Goal: Find specific page/section: Find specific page/section

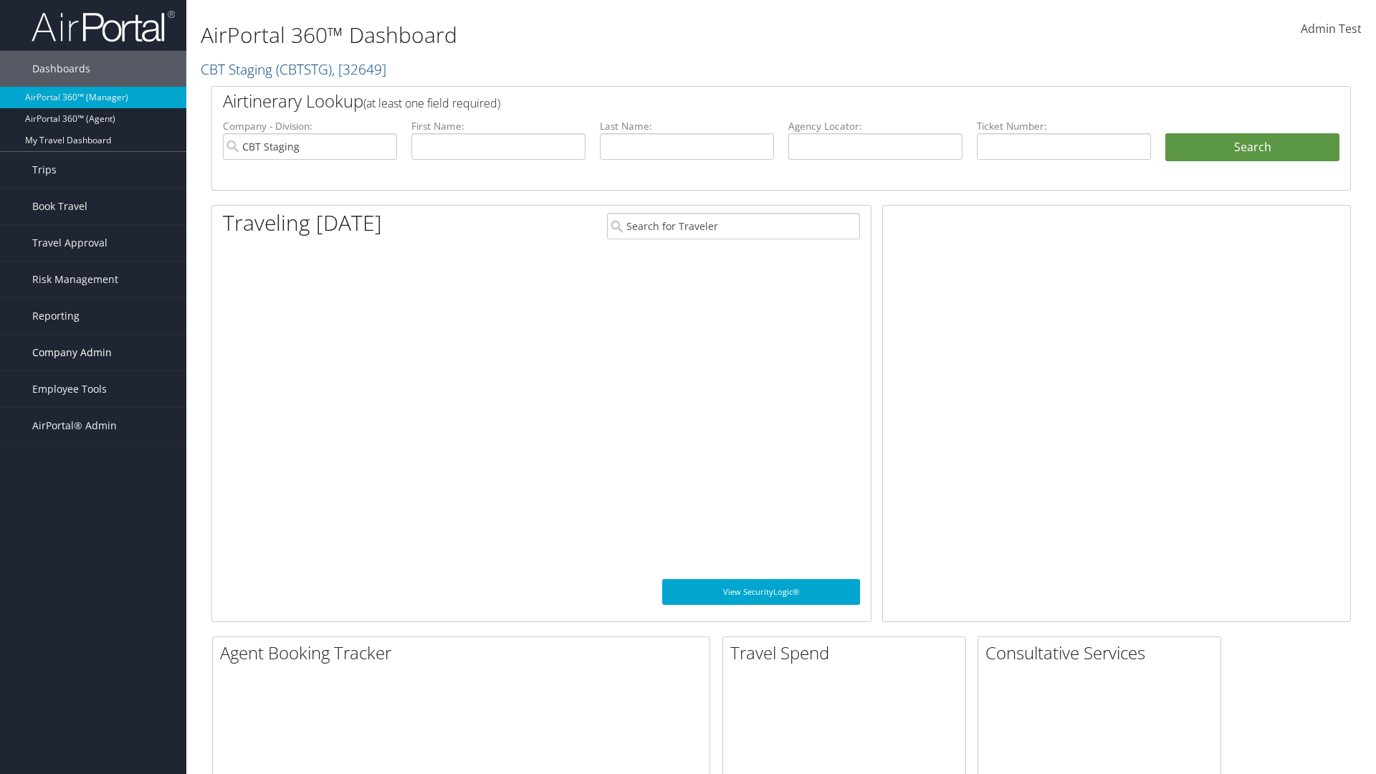
click at [93, 353] on span "Company Admin" at bounding box center [72, 353] width 80 height 36
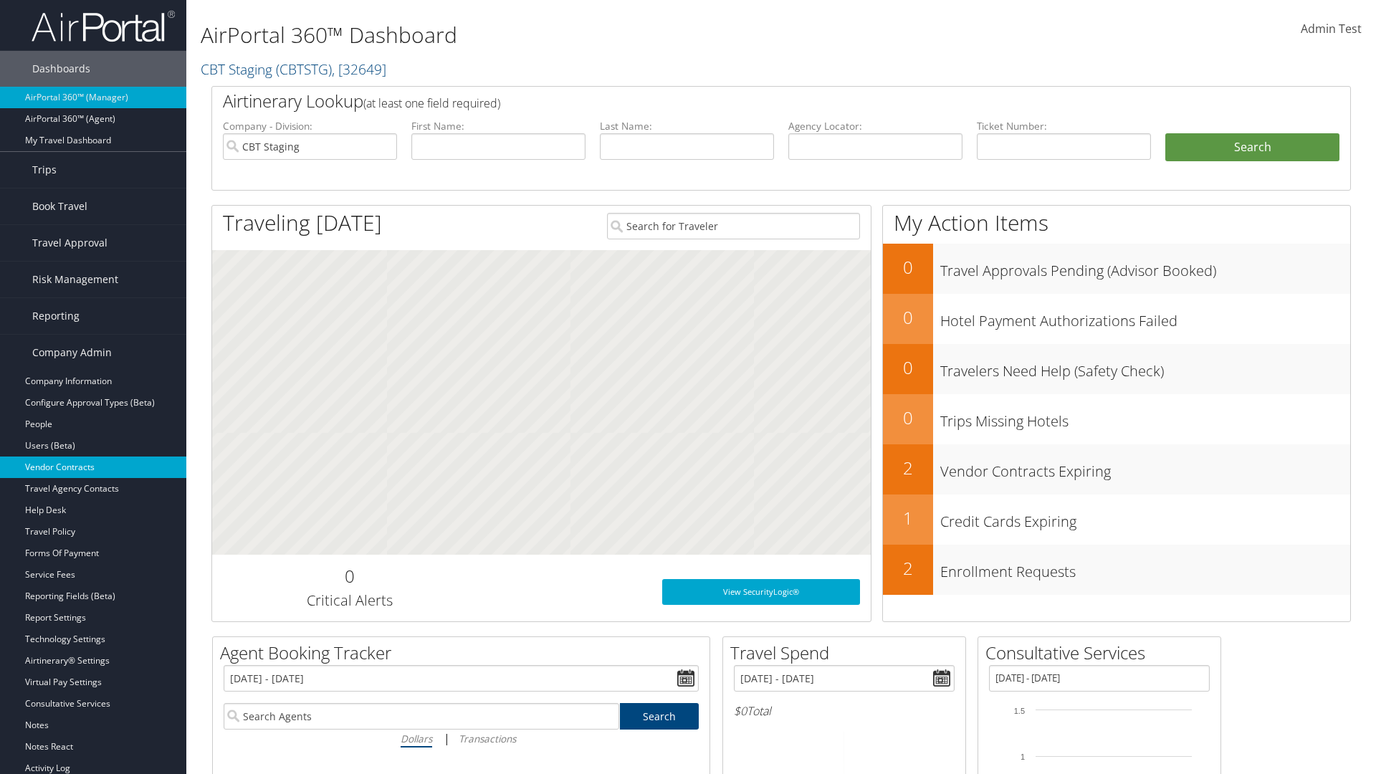
click at [93, 467] on link "Vendor Contracts" at bounding box center [93, 468] width 186 height 22
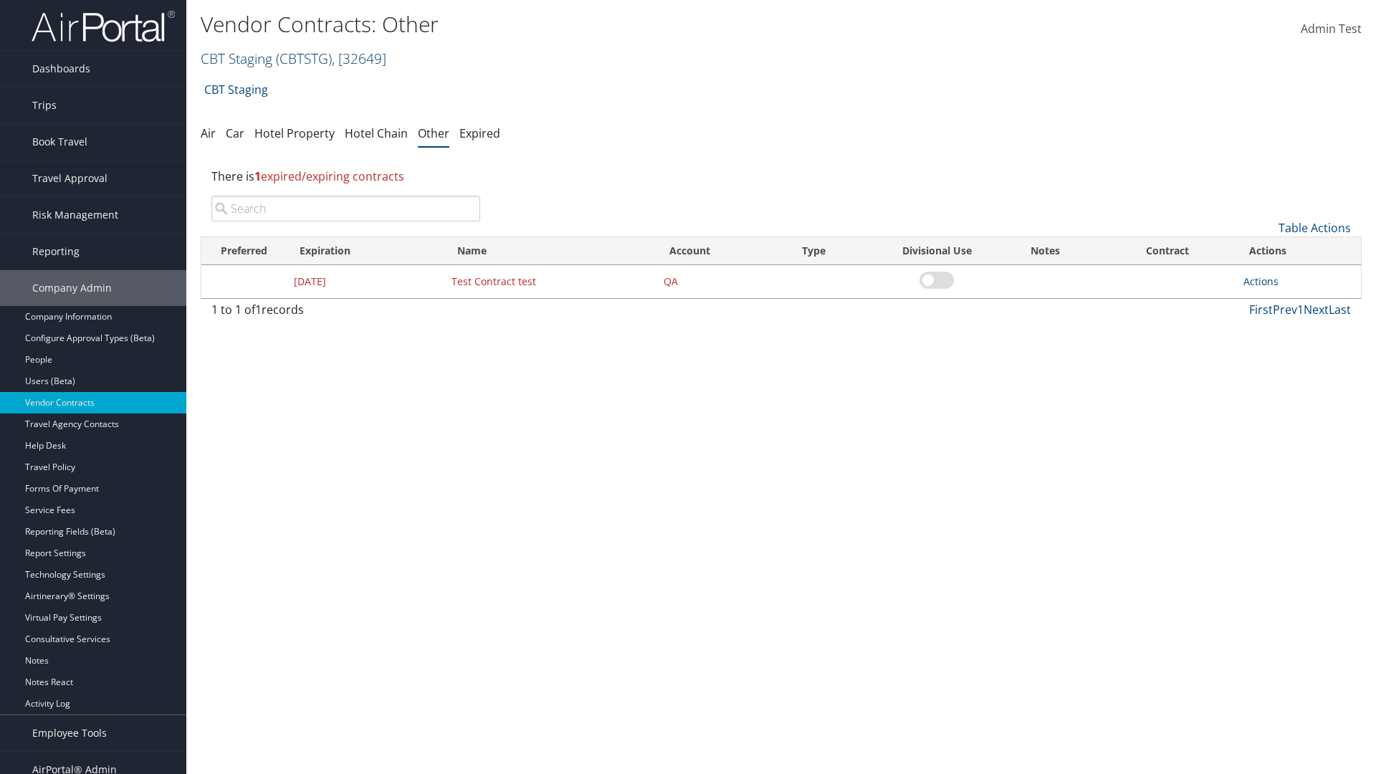
click at [237, 58] on link "CBT Staging ( CBTSTG ) , [ 32649 ]" at bounding box center [294, 58] width 186 height 19
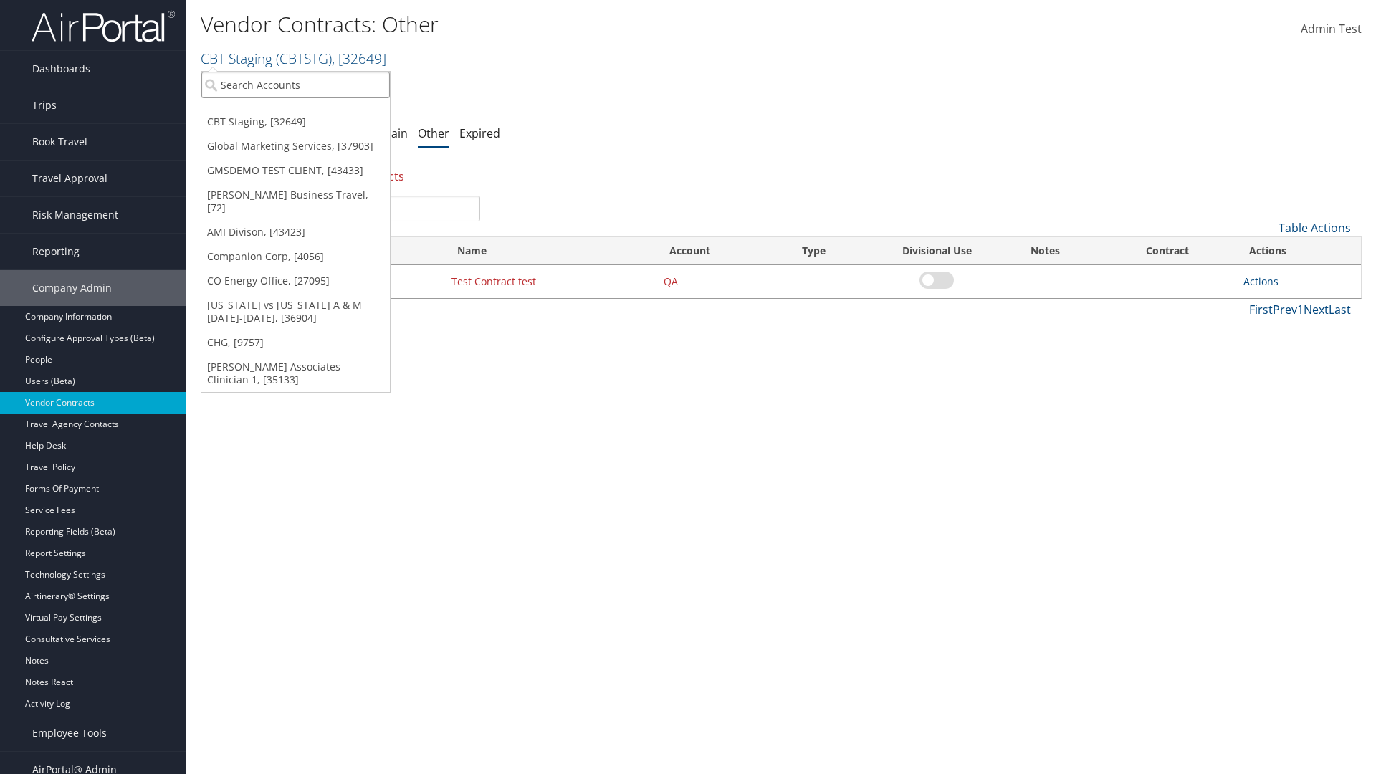
click at [295, 85] on input "search" at bounding box center [295, 85] width 188 height 27
type input "Global Marketing Services"
click at [309, 111] on div "Global Marketing Services (301946), [37903]" at bounding box center [309, 111] width 231 height 13
